Goal: Task Accomplishment & Management: Manage account settings

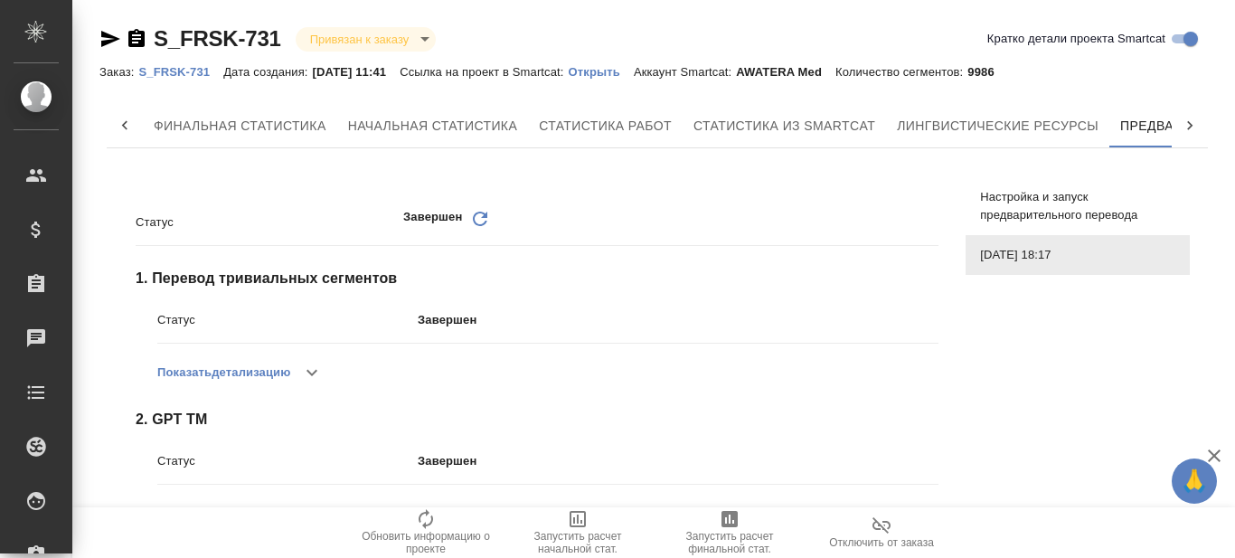
scroll to position [0, 163]
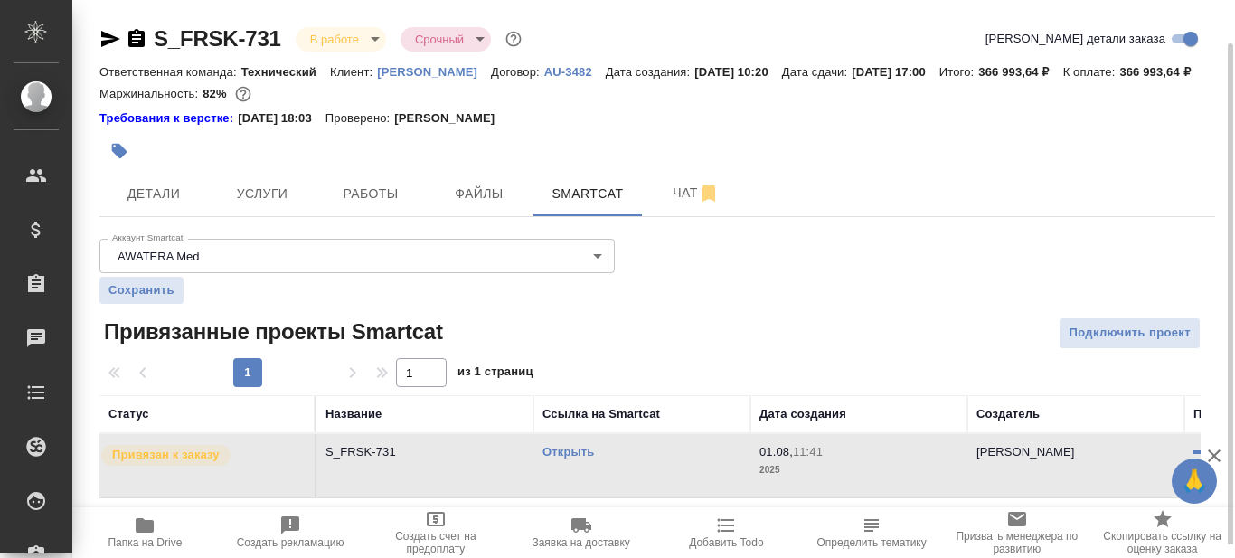
scroll to position [22, 0]
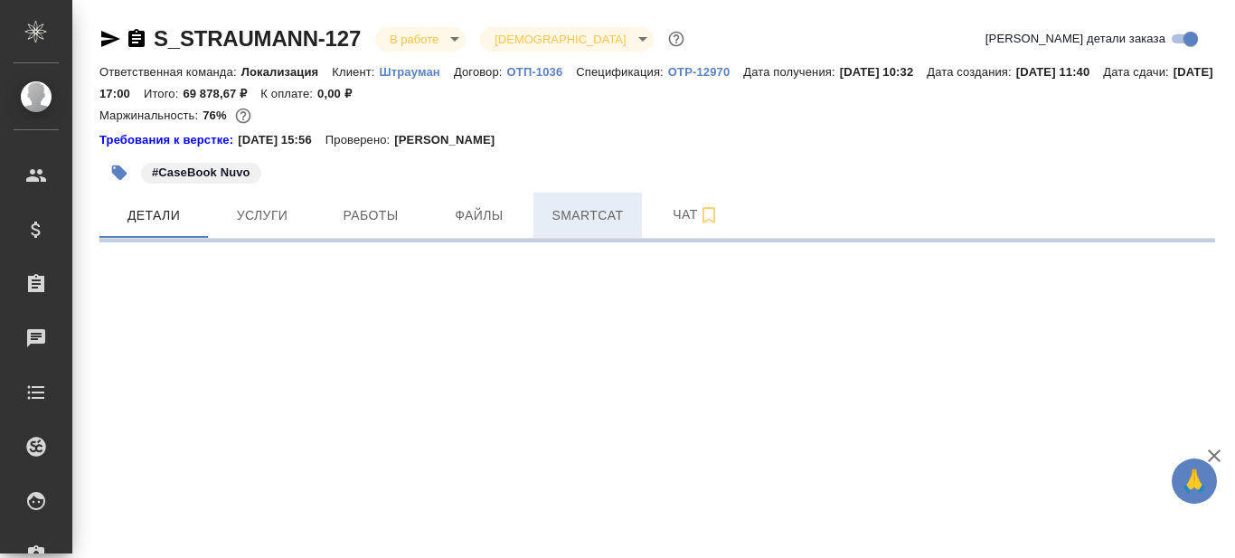
select select "RU"
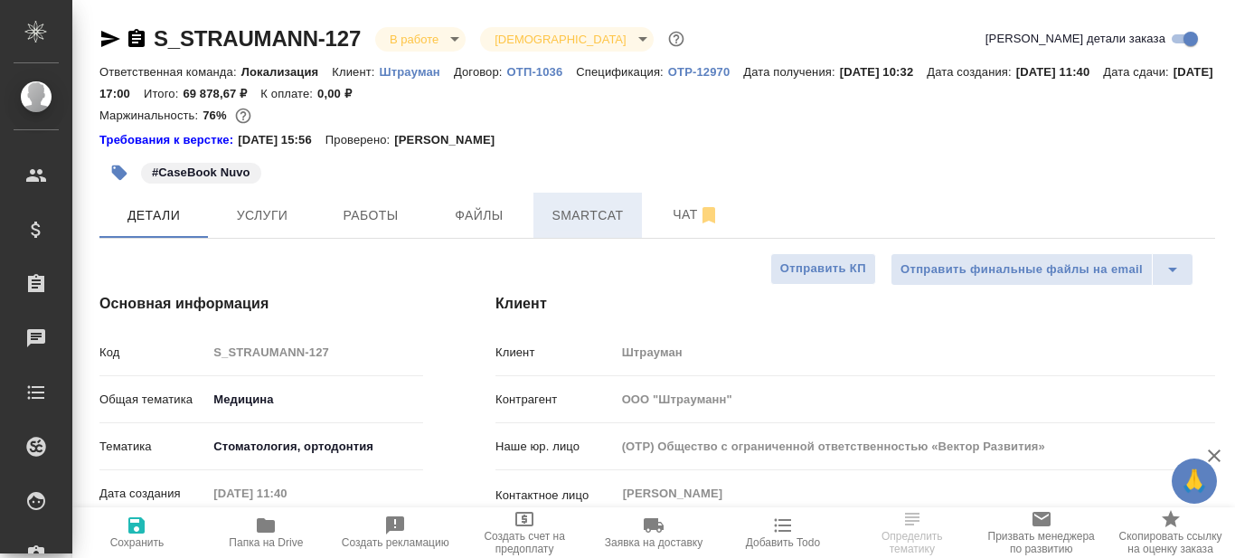
type textarea "x"
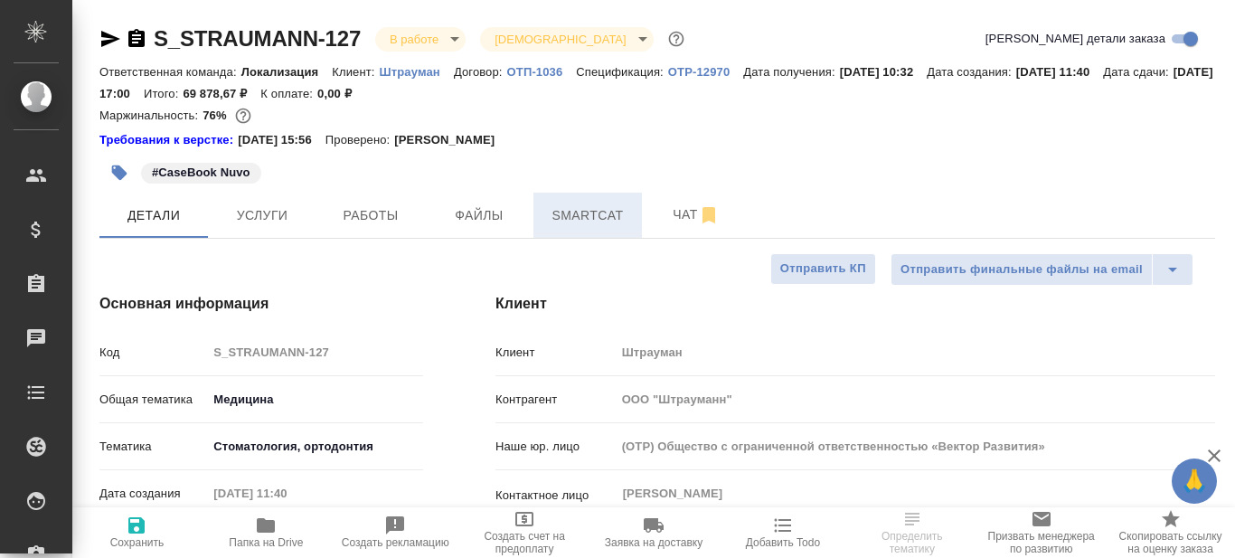
type textarea "x"
click at [586, 226] on span "Smartcat" at bounding box center [587, 215] width 87 height 23
type input "[PERSON_NAME] [PERSON_NAME]"
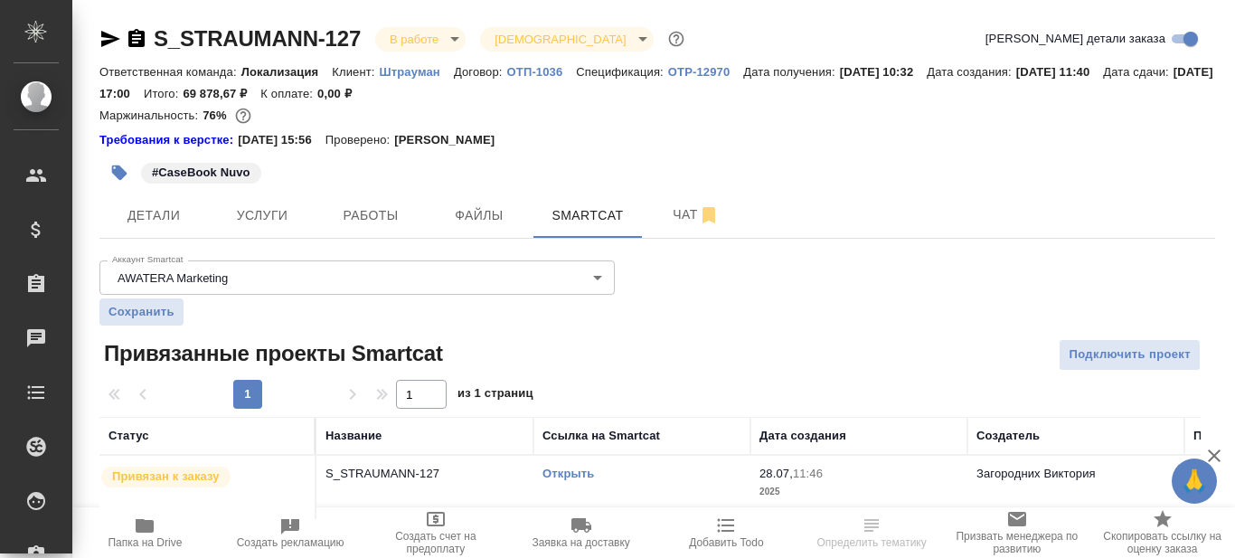
scroll to position [22, 0]
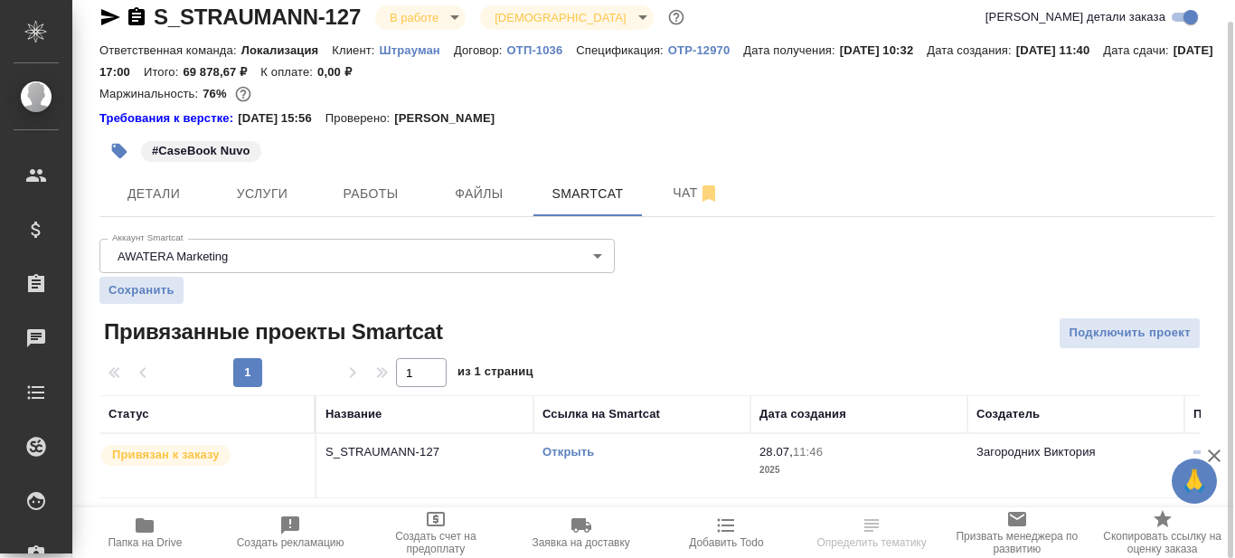
click at [568, 451] on link "Открыть" at bounding box center [568, 452] width 52 height 14
